Goal: Book appointment/travel/reservation

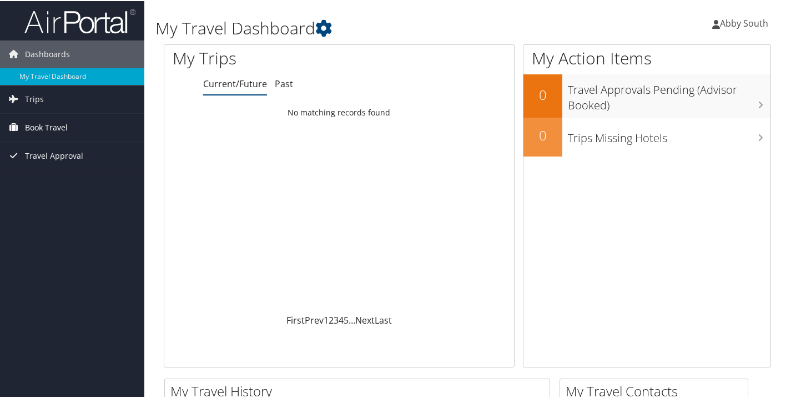
click at [46, 125] on span "Book Travel" at bounding box center [46, 127] width 43 height 28
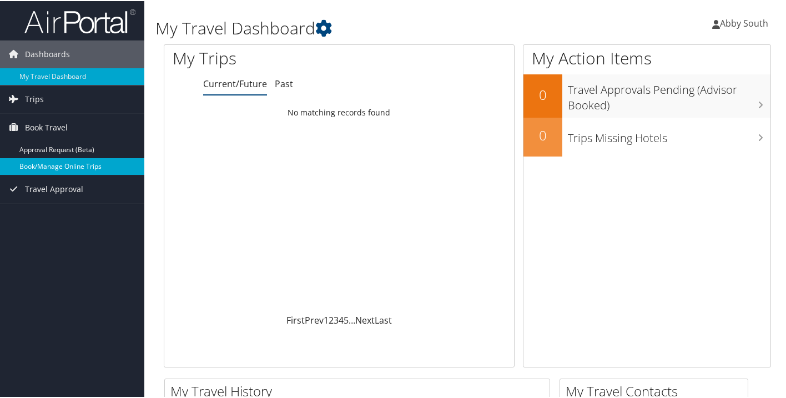
click at [48, 166] on link "Book/Manage Online Trips" at bounding box center [72, 165] width 144 height 17
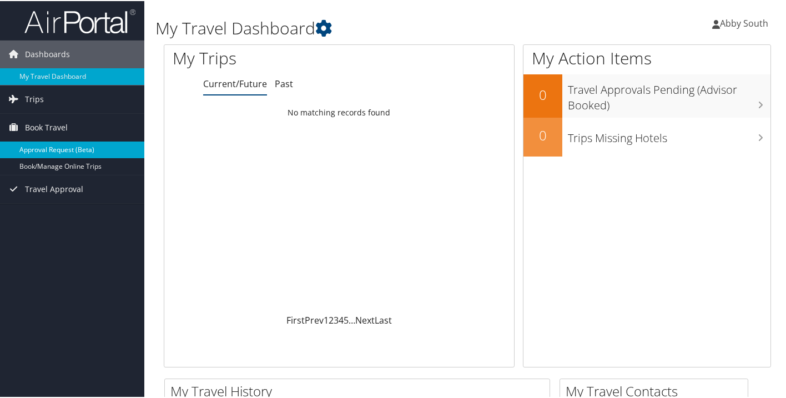
click at [78, 155] on link "Approval Request (Beta)" at bounding box center [72, 148] width 144 height 17
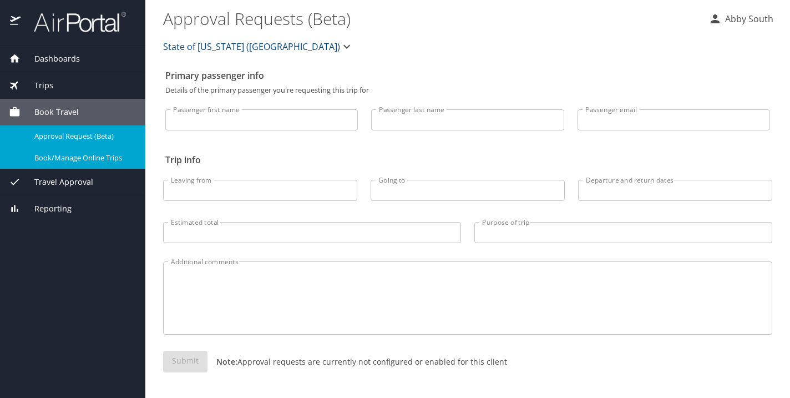
click at [67, 159] on span "Book/Manage Online Trips" at bounding box center [83, 158] width 98 height 11
